Goal: Book appointment/travel/reservation

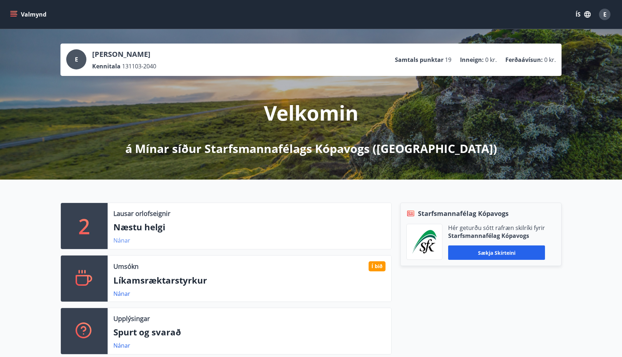
click at [128, 243] on link "Nánar" at bounding box center [121, 240] width 17 height 8
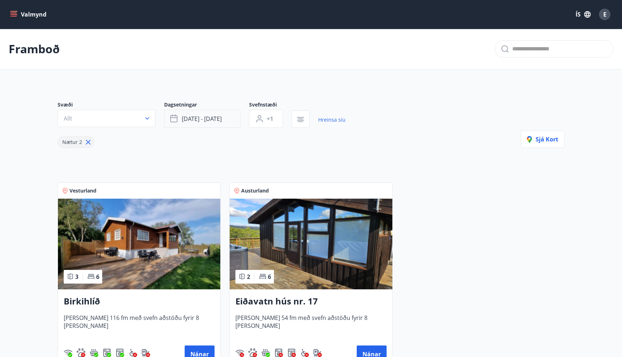
click at [204, 118] on span "[DATE] - [DATE]" at bounding box center [202, 119] width 40 height 8
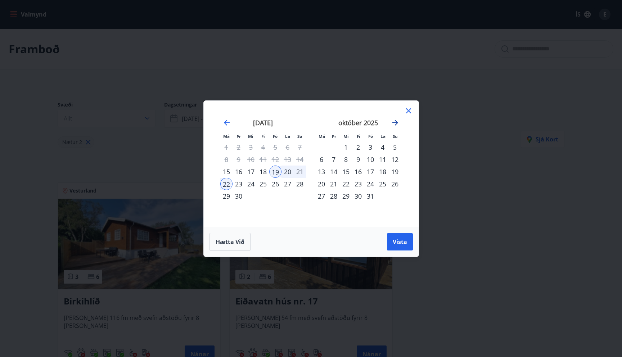
click at [394, 124] on icon "Move forward to switch to the next month." at bounding box center [395, 122] width 9 height 9
click at [371, 173] on div "14" at bounding box center [370, 172] width 12 height 12
click at [393, 172] on div "16" at bounding box center [395, 172] width 12 height 12
click at [391, 237] on button "Vista" at bounding box center [400, 241] width 26 height 17
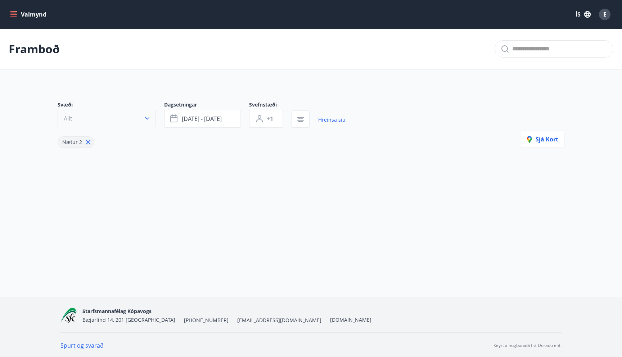
click at [139, 118] on button "Allt" at bounding box center [107, 118] width 98 height 17
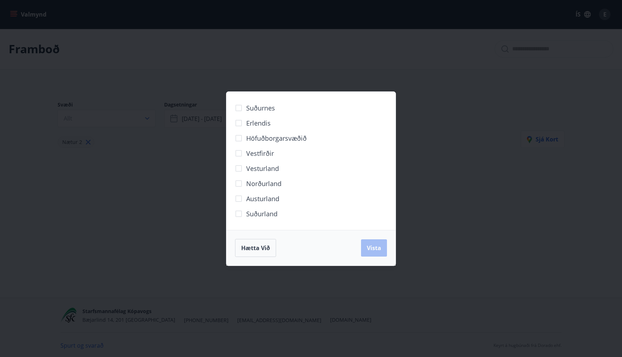
click at [268, 212] on span "Suðurland" at bounding box center [261, 213] width 31 height 9
click at [381, 244] on button "Vista" at bounding box center [374, 247] width 26 height 17
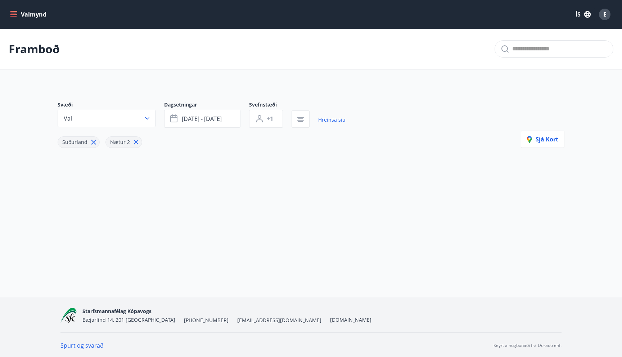
click at [139, 142] on div "Nætur 2" at bounding box center [123, 142] width 37 height 12
click at [133, 143] on icon at bounding box center [136, 142] width 8 height 8
click at [90, 142] on icon at bounding box center [94, 142] width 8 height 8
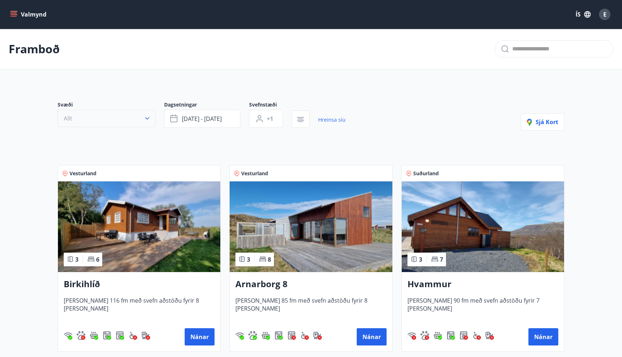
click at [139, 120] on button "Allt" at bounding box center [107, 118] width 98 height 17
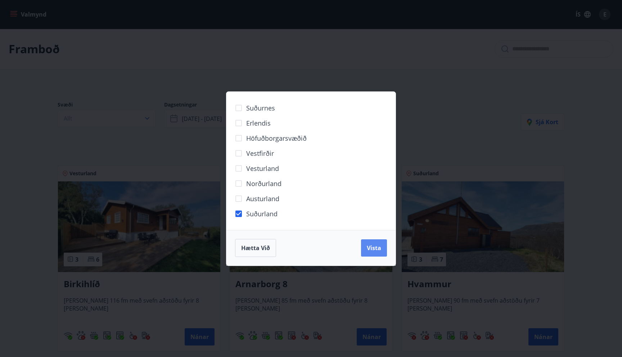
click at [368, 245] on span "Vista" at bounding box center [374, 248] width 14 height 8
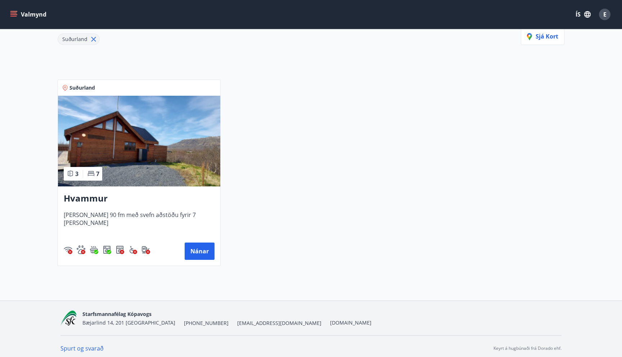
scroll to position [107, 0]
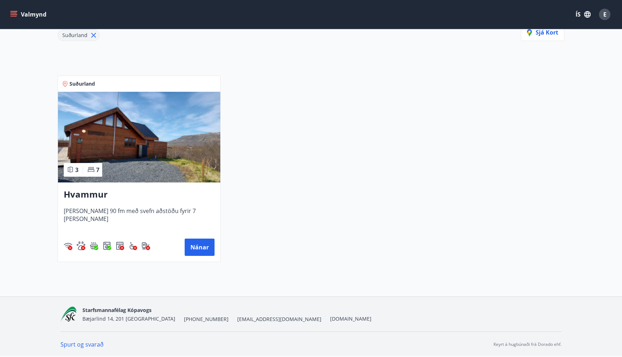
click at [191, 179] on img at bounding box center [139, 137] width 162 height 91
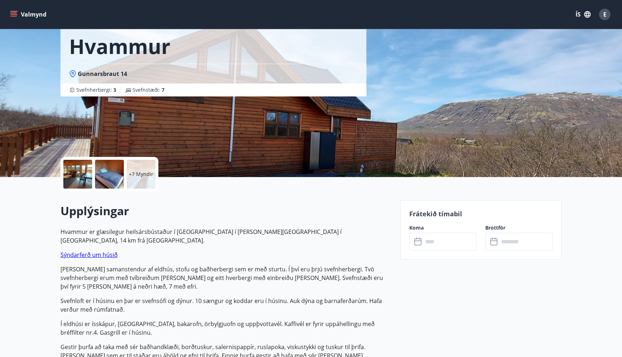
scroll to position [39, 0]
click at [427, 243] on input "text" at bounding box center [450, 241] width 54 height 18
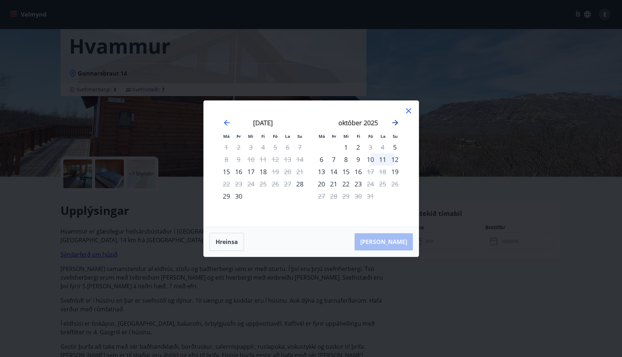
click at [395, 122] on icon "Move forward to switch to the next month." at bounding box center [395, 123] width 6 height 6
click at [409, 109] on icon at bounding box center [408, 111] width 9 height 9
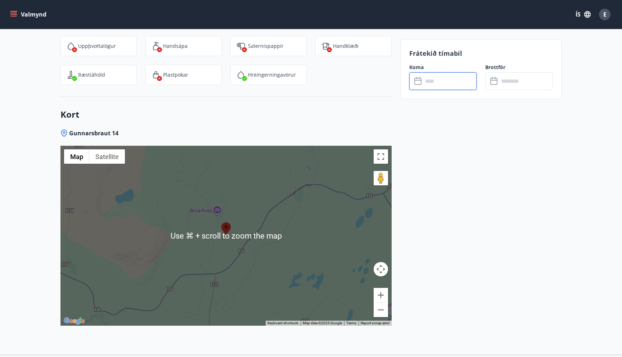
scroll to position [1191, 0]
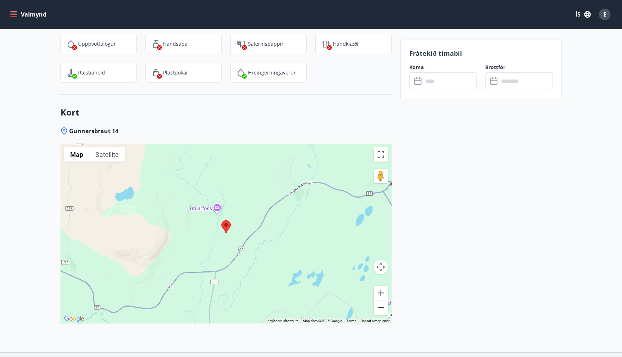
click at [378, 300] on button "Zoom out" at bounding box center [380, 307] width 14 height 14
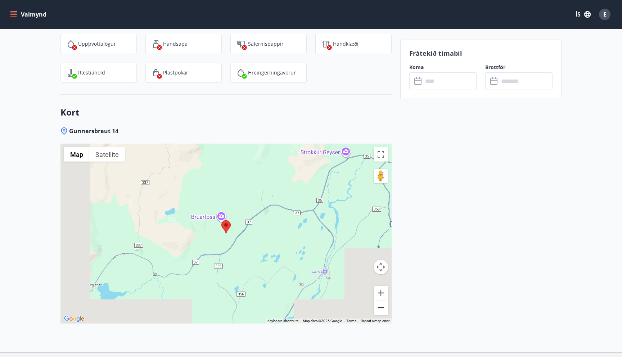
click at [379, 300] on button "Zoom out" at bounding box center [380, 307] width 14 height 14
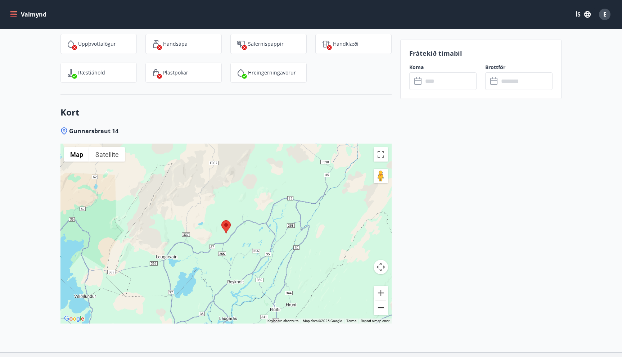
click at [379, 300] on button "Zoom out" at bounding box center [380, 307] width 14 height 14
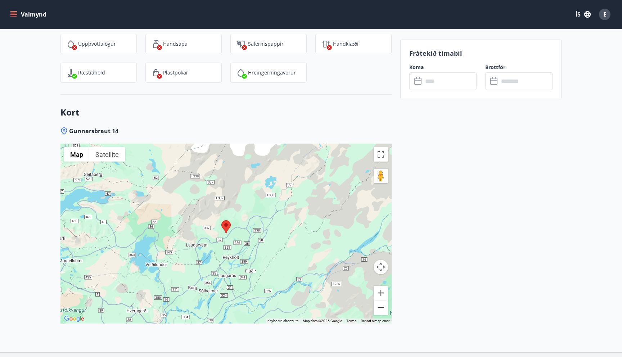
click at [379, 300] on button "Zoom out" at bounding box center [380, 307] width 14 height 14
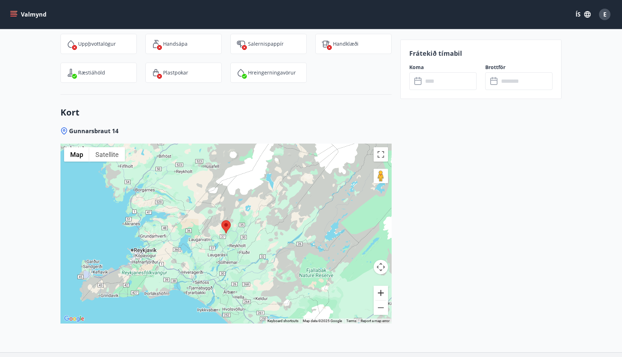
click at [382, 286] on button "Zoom in" at bounding box center [380, 293] width 14 height 14
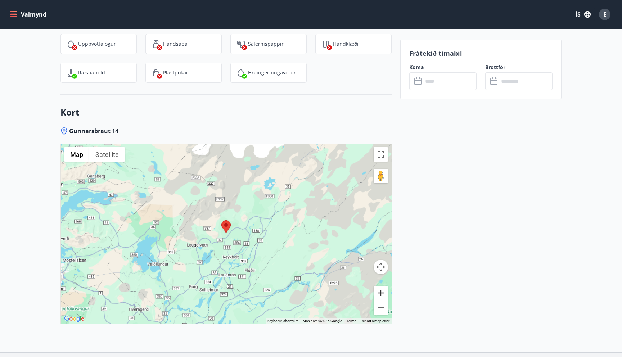
click at [382, 286] on button "Zoom in" at bounding box center [380, 293] width 14 height 14
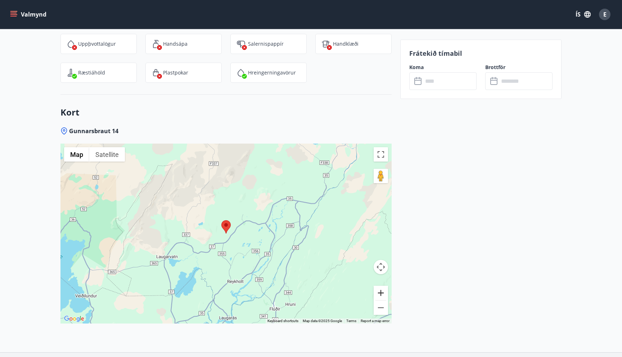
click at [382, 286] on button "Zoom in" at bounding box center [380, 293] width 14 height 14
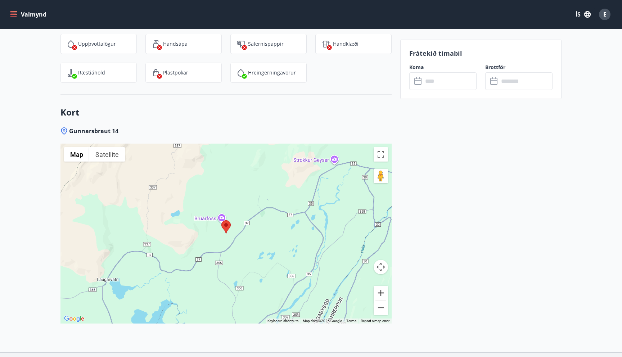
click at [382, 286] on button "Zoom in" at bounding box center [380, 293] width 14 height 14
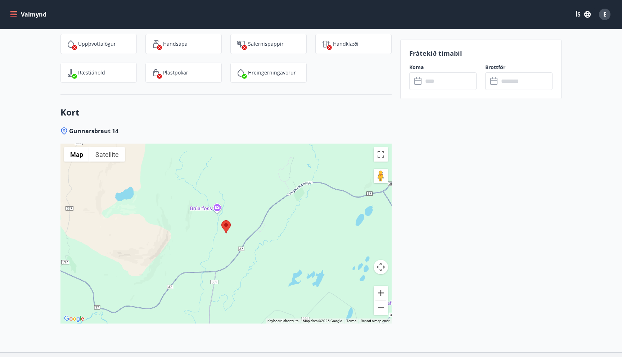
click at [382, 286] on button "Zoom in" at bounding box center [380, 293] width 14 height 14
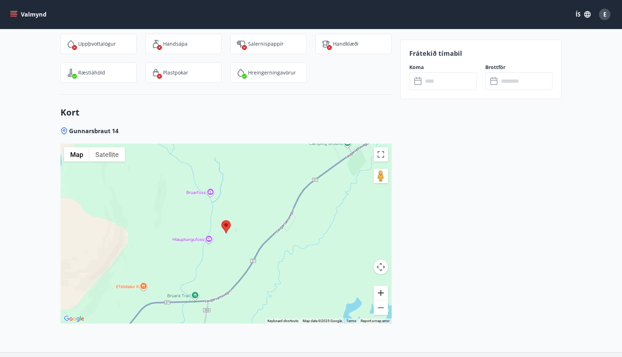
click at [382, 286] on button "Zoom in" at bounding box center [380, 293] width 14 height 14
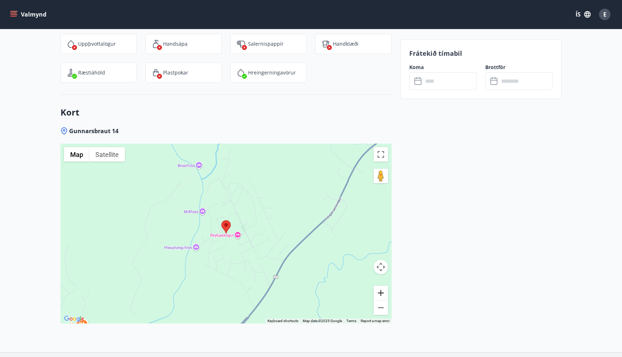
click at [382, 286] on button "Zoom in" at bounding box center [380, 293] width 14 height 14
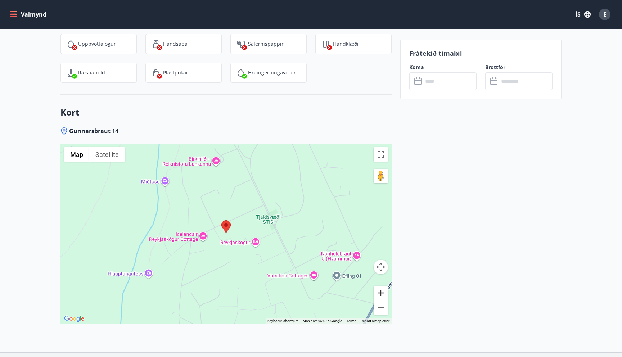
click at [382, 286] on button "Zoom in" at bounding box center [380, 293] width 14 height 14
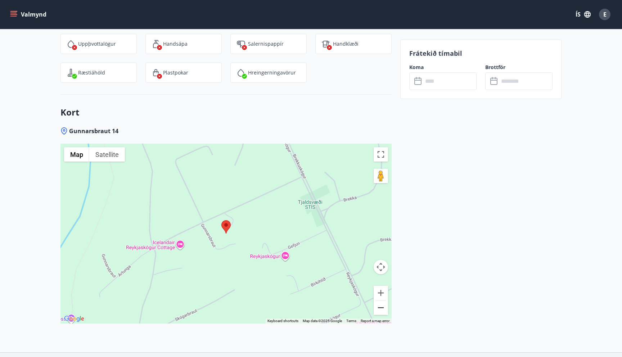
click at [380, 300] on button "Zoom out" at bounding box center [380, 307] width 14 height 14
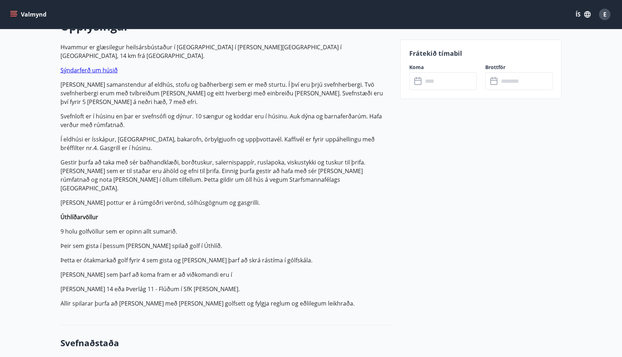
scroll to position [0, 0]
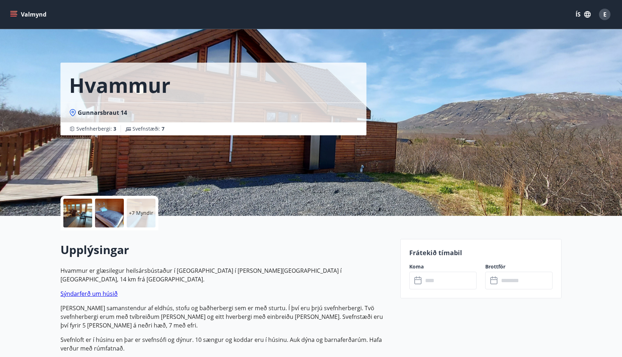
click at [139, 208] on div "+7 Myndir" at bounding box center [141, 213] width 29 height 29
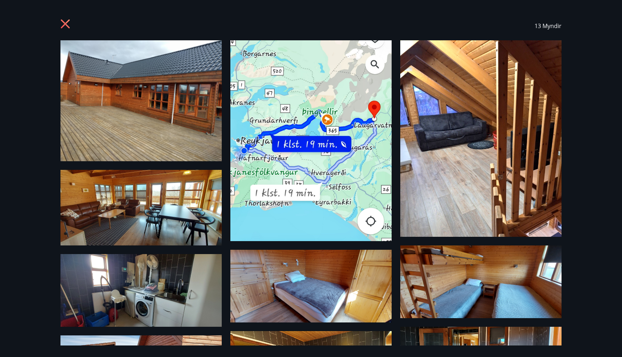
click at [67, 21] on icon at bounding box center [65, 23] width 9 height 9
